Goal: Book appointment/travel/reservation

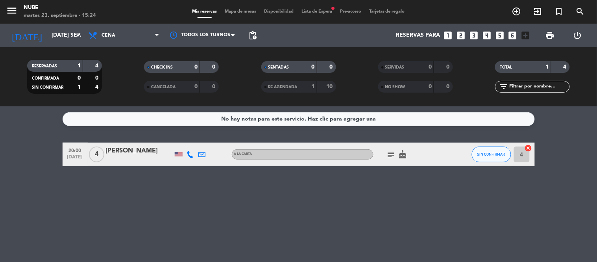
click at [315, 9] on span "Lista de Espera fiber_manual_record" at bounding box center [316, 11] width 39 height 4
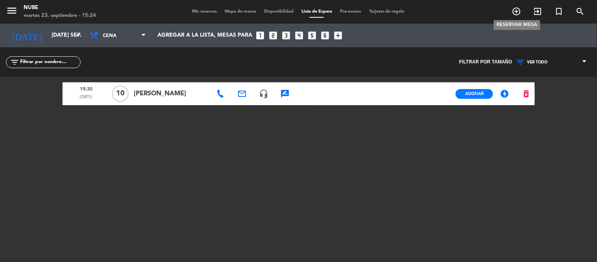
click at [517, 9] on icon "add_circle_outline" at bounding box center [516, 11] width 9 height 9
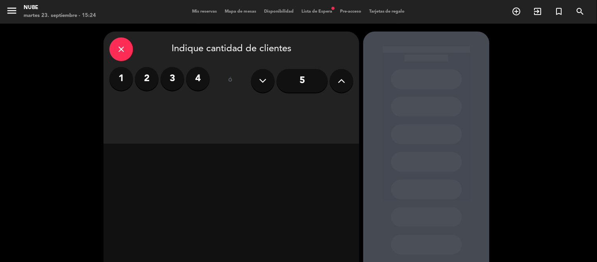
click at [528, 95] on div "close Indique cantidad de clientes 1 2 3 4 ó 5" at bounding box center [298, 165] width 597 height 282
click at [270, 83] on button at bounding box center [263, 81] width 24 height 24
click at [264, 79] on icon at bounding box center [262, 81] width 7 height 12
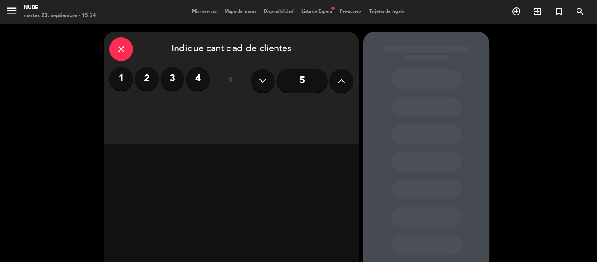
click at [264, 79] on icon at bounding box center [262, 81] width 7 height 12
click at [307, 79] on input "5" at bounding box center [301, 81] width 51 height 24
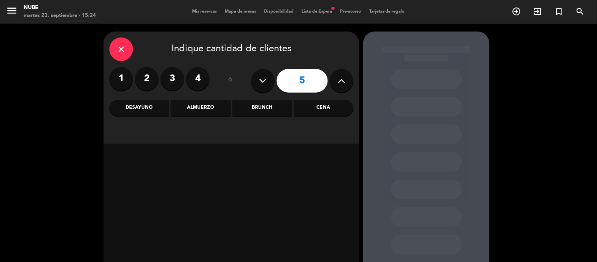
click at [309, 83] on input "5" at bounding box center [301, 81] width 51 height 24
click at [266, 81] on icon at bounding box center [262, 81] width 7 height 12
click at [337, 82] on button at bounding box center [342, 81] width 24 height 24
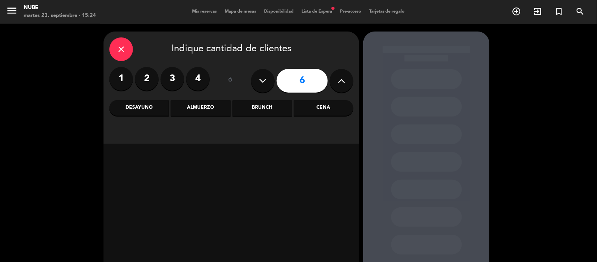
click at [337, 82] on button at bounding box center [342, 81] width 24 height 24
type input "10"
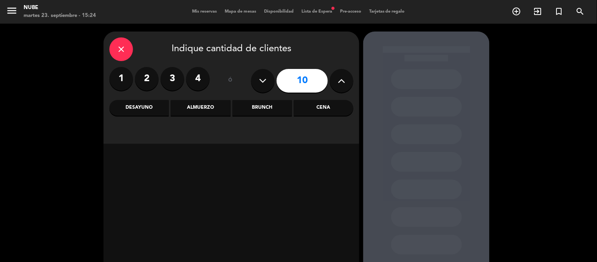
click at [309, 107] on div "Cena" at bounding box center [323, 108] width 59 height 16
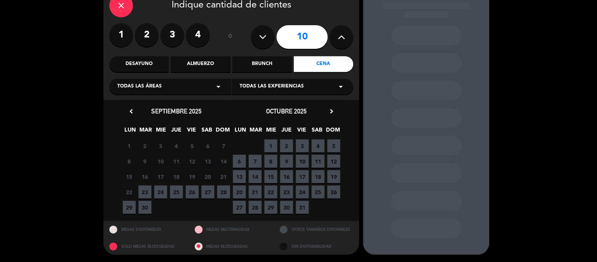
click at [147, 190] on span "23" at bounding box center [144, 191] width 13 height 13
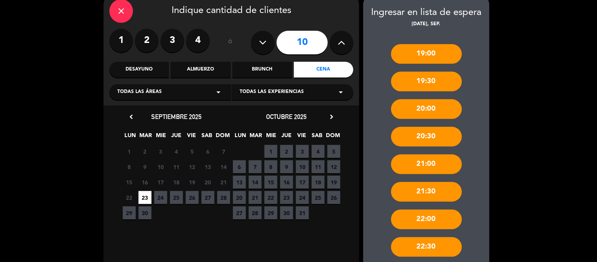
scroll to position [82, 0]
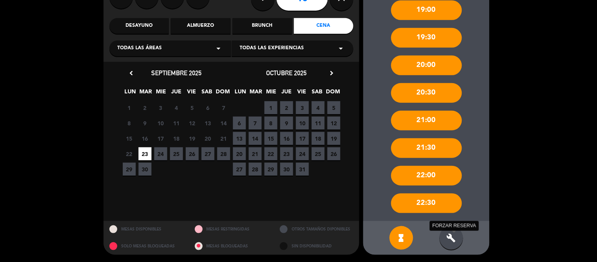
click at [455, 234] on icon "build" at bounding box center [450, 237] width 9 height 9
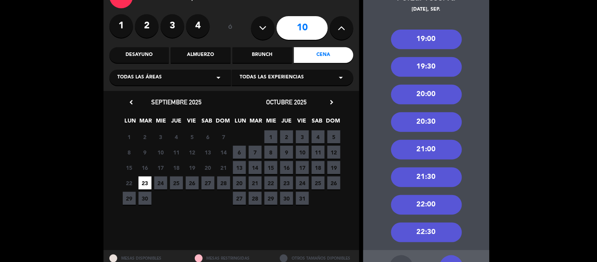
scroll to position [38, 0]
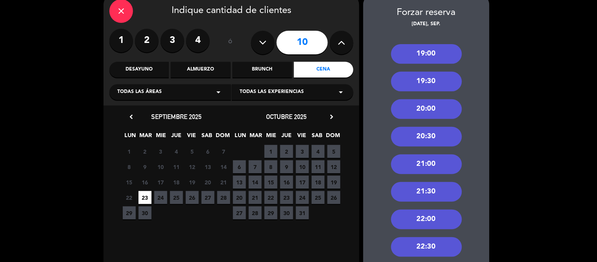
click at [431, 80] on div "19:30" at bounding box center [426, 82] width 71 height 20
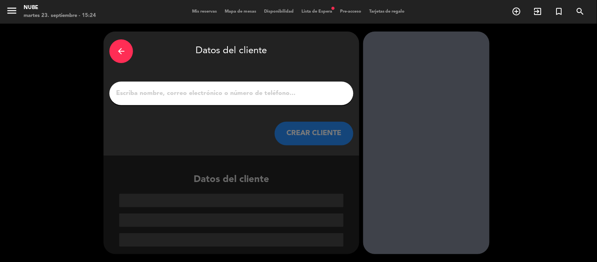
click at [290, 87] on div at bounding box center [231, 93] width 244 height 24
click at [293, 94] on input "1" at bounding box center [231, 93] width 232 height 11
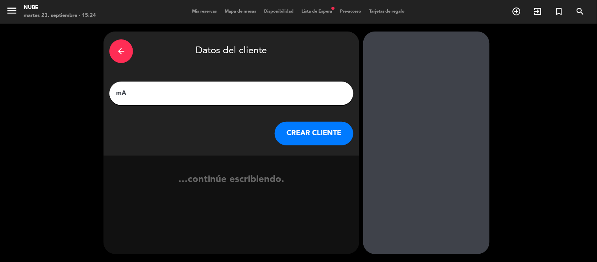
type input "m"
type input "Mc [PERSON_NAME]"
click at [319, 130] on button "CREAR CLIENTE" at bounding box center [314, 134] width 79 height 24
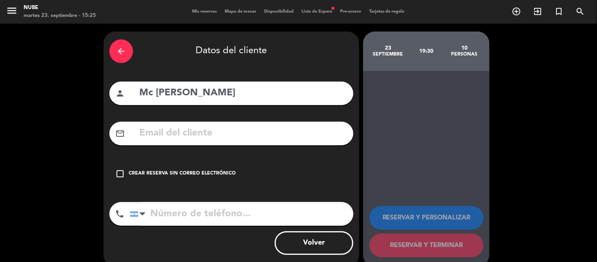
click at [221, 174] on div "Crear reserva sin correo electrónico" at bounding box center [182, 174] width 107 height 8
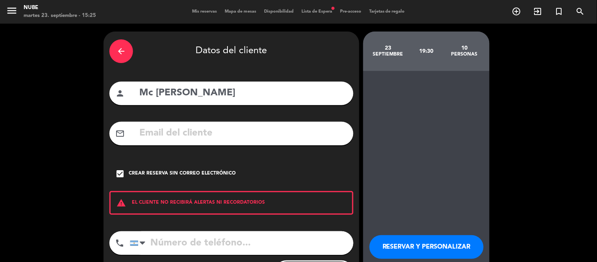
click at [440, 249] on button "RESERVAR Y PERSONALIZAR" at bounding box center [426, 247] width 114 height 24
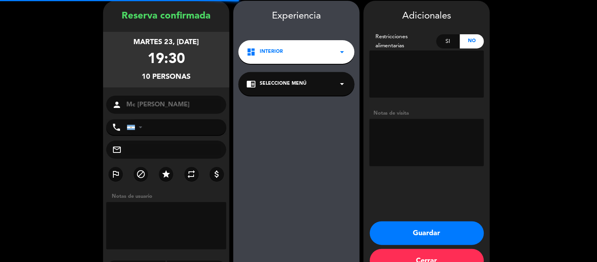
scroll to position [31, 0]
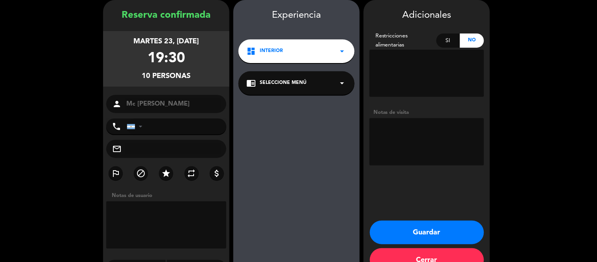
click at [407, 138] on textarea at bounding box center [426, 141] width 114 height 47
type textarea "Huesped"
click at [435, 231] on button "Guardar" at bounding box center [427, 232] width 114 height 24
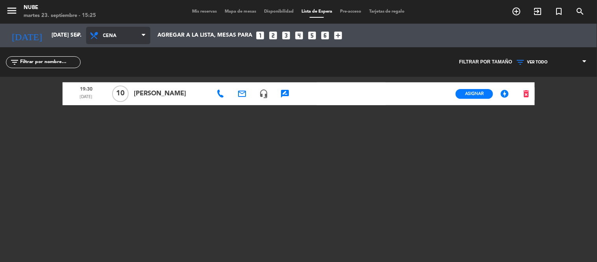
click at [129, 36] on span "Cena" at bounding box center [121, 35] width 37 height 15
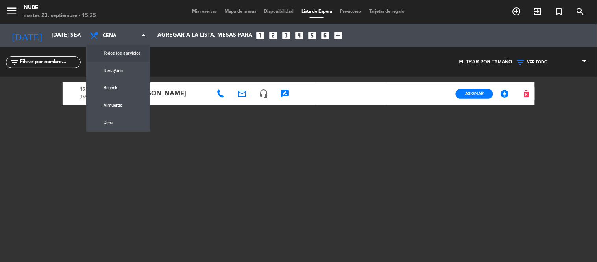
click at [133, 53] on div "menu [PERSON_NAME] 23. septiembre - 15:25 Mis reservas Mapa de mesas Disponibil…" at bounding box center [298, 131] width 597 height 262
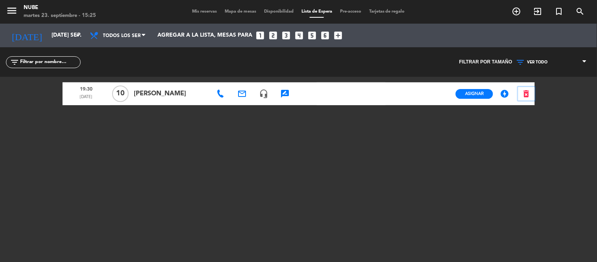
click at [528, 93] on icon "delete_forever" at bounding box center [526, 93] width 9 height 9
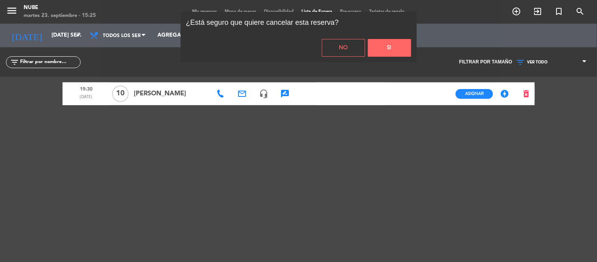
click at [391, 45] on button "Si" at bounding box center [389, 48] width 43 height 18
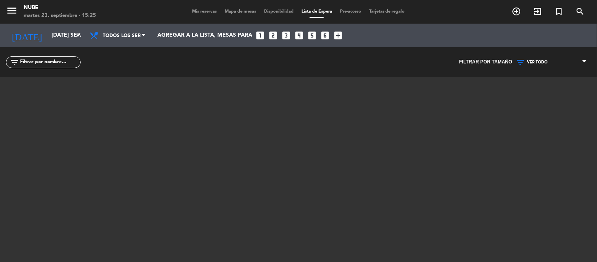
click at [202, 9] on span "Mis reservas" at bounding box center [204, 11] width 33 height 4
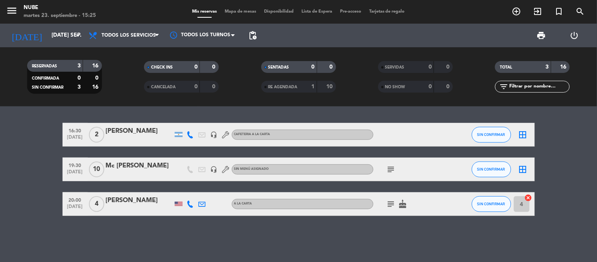
click at [390, 166] on icon "subject" at bounding box center [390, 168] width 9 height 9
click at [391, 159] on div "subject Huesped" at bounding box center [408, 168] width 71 height 23
click at [16, 180] on bookings-row "16:30 [DATE] 2 [PERSON_NAME] headset_mic CAFETERIA A LA CARTA SIN CONFIRMAR bor…" at bounding box center [298, 169] width 597 height 93
click at [47, 185] on bookings-row "16:30 [DATE] 2 [PERSON_NAME] headset_mic CAFETERIA A LA CARTA SIN CONFIRMAR bor…" at bounding box center [298, 169] width 597 height 93
click at [390, 203] on icon "subject" at bounding box center [390, 203] width 9 height 9
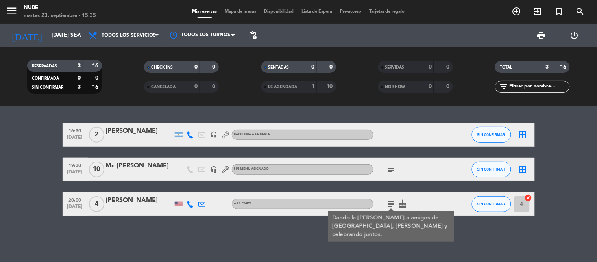
click at [390, 203] on icon "subject" at bounding box center [390, 203] width 9 height 9
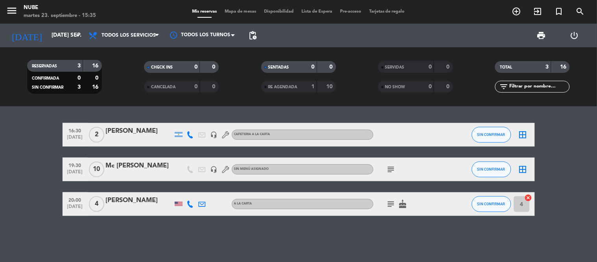
click at [189, 203] on icon at bounding box center [190, 203] width 7 height 7
click at [149, 227] on div "16:30 [DATE] 2 [PERSON_NAME] headset_mic CAFETERIA A LA CARTA SIN CONFIRMAR bor…" at bounding box center [298, 183] width 597 height 155
click at [14, 190] on bookings-row "16:30 [DATE] 2 [PERSON_NAME] headset_mic CAFETERIA A LA CARTA SIN CONFIRMAR bor…" at bounding box center [298, 169] width 597 height 93
